Goal: Transaction & Acquisition: Purchase product/service

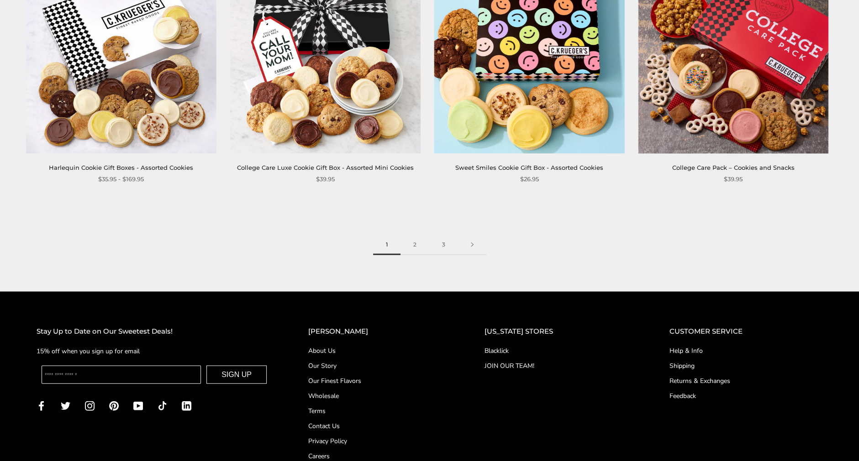
scroll to position [1537, 0]
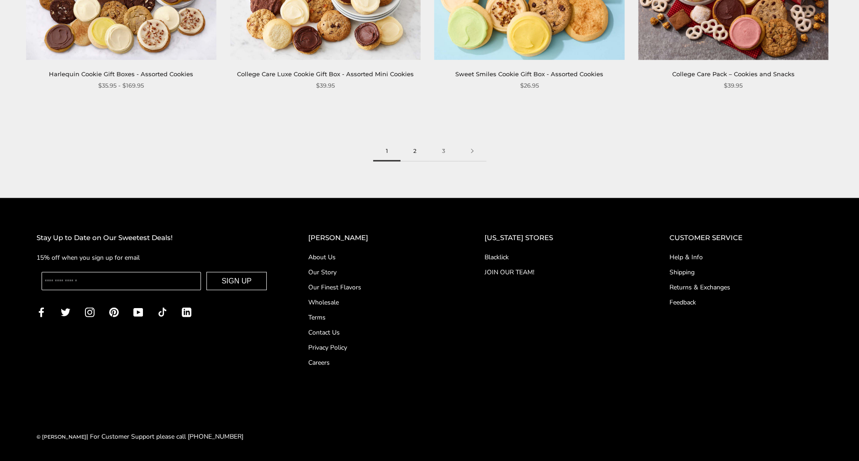
click at [416, 150] on link "2" at bounding box center [415, 151] width 29 height 21
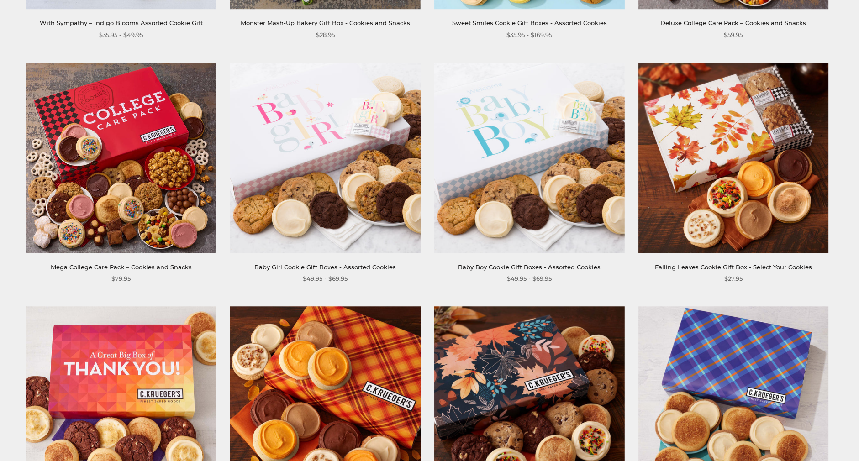
scroll to position [1233, 0]
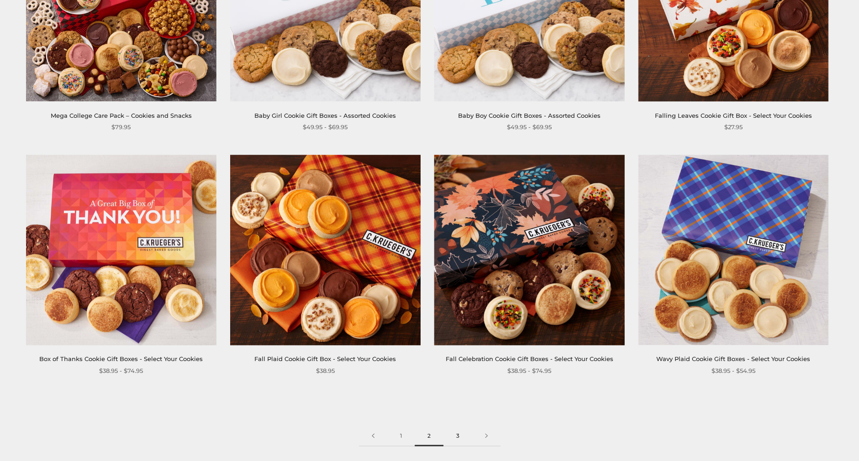
click at [458, 443] on link "3" at bounding box center [457, 436] width 29 height 21
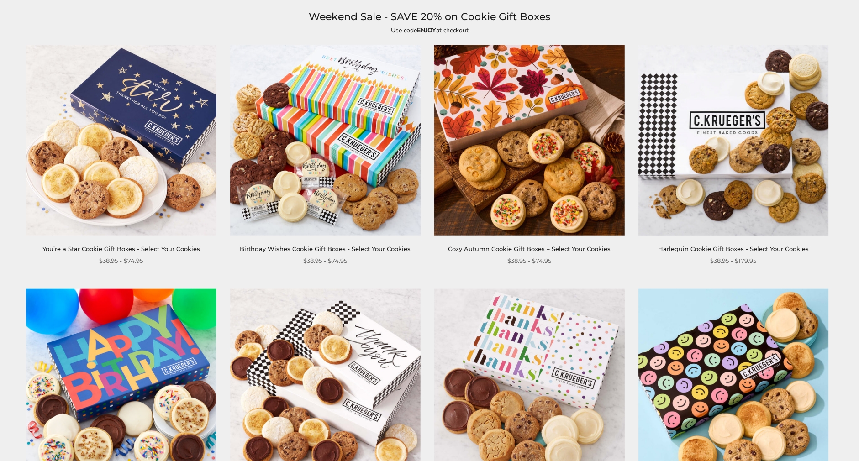
scroll to position [228, 0]
